Goal: Check status

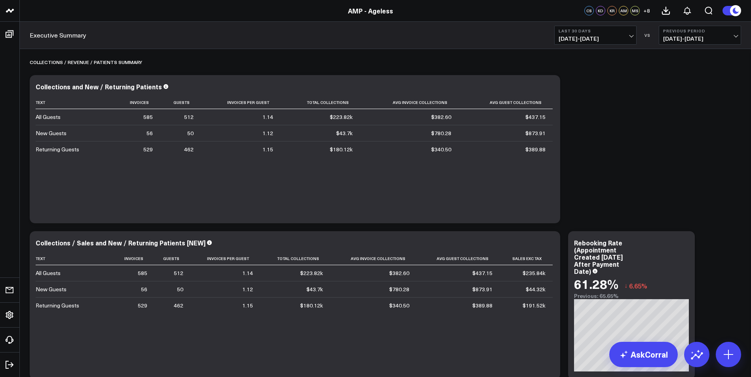
click at [626, 37] on span "[DATE] - [DATE]" at bounding box center [595, 39] width 74 height 6
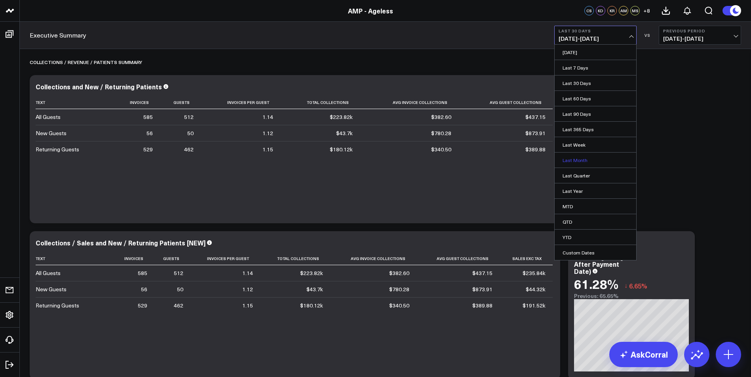
click at [611, 159] on link "Last Month" at bounding box center [595, 160] width 82 height 15
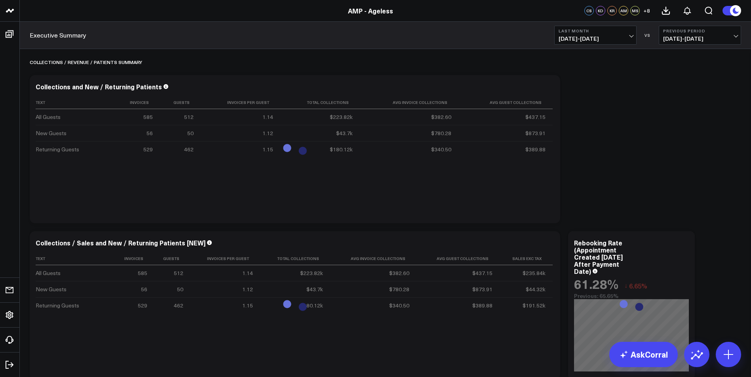
click at [694, 36] on span "07/01/25 - 07/31/25" at bounding box center [700, 39] width 74 height 6
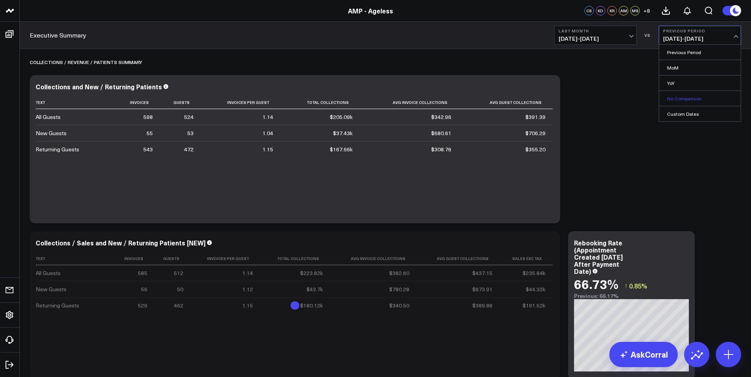
click at [700, 98] on link "No Comparison" at bounding box center [700, 98] width 82 height 15
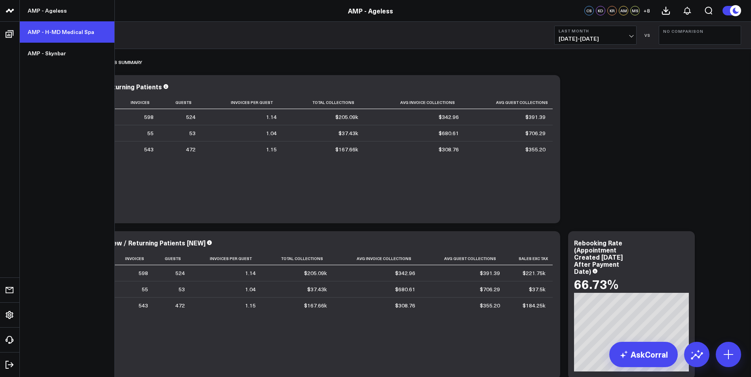
click at [80, 35] on link "AMP - H-MD Medical Spa" at bounding box center [67, 31] width 95 height 21
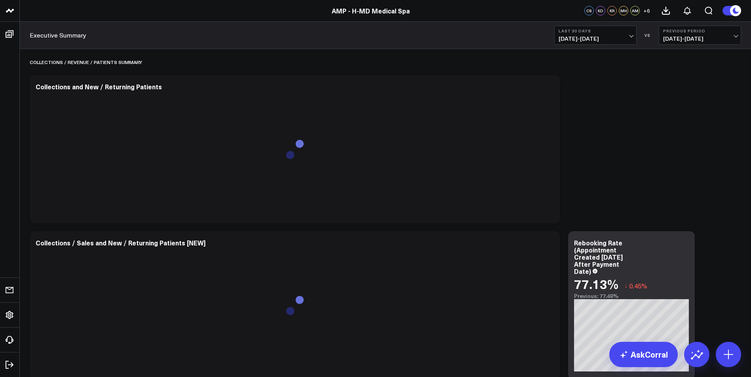
click at [629, 36] on span "[DATE] - [DATE]" at bounding box center [595, 39] width 74 height 6
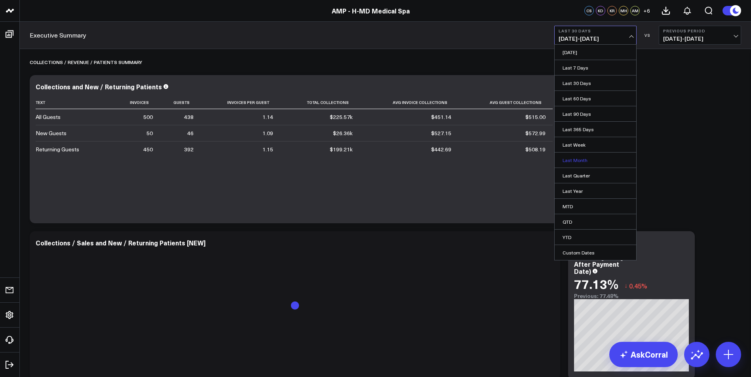
click at [600, 157] on link "Last Month" at bounding box center [595, 160] width 82 height 15
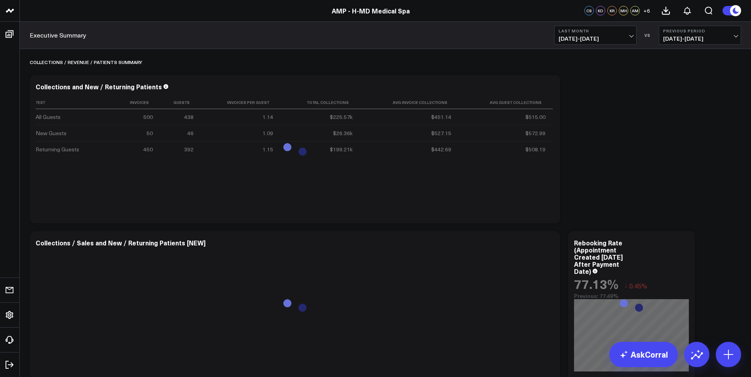
click at [697, 33] on b "Previous Period" at bounding box center [700, 30] width 74 height 5
click at [707, 100] on link "No Comparison" at bounding box center [700, 98] width 82 height 15
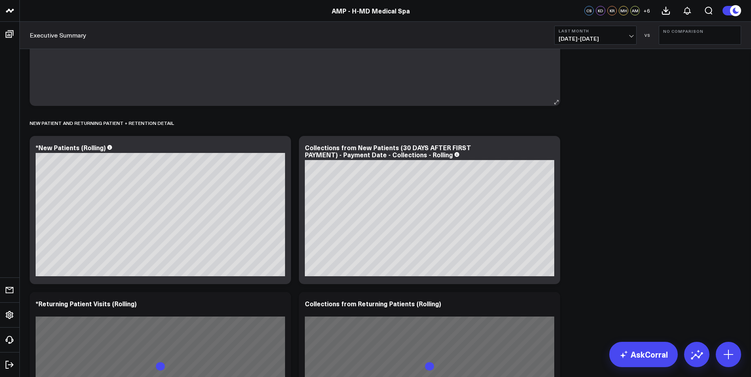
scroll to position [831, 0]
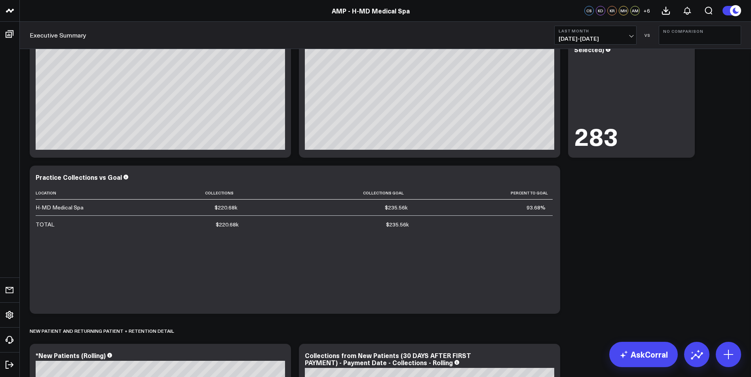
scroll to position [475, 0]
